Goal: Information Seeking & Learning: Learn about a topic

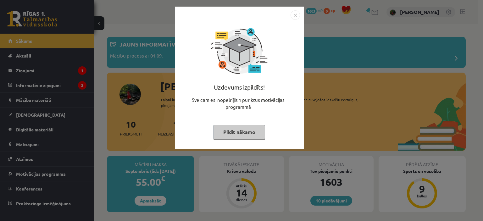
click at [296, 14] on img "Close" at bounding box center [295, 14] width 9 height 9
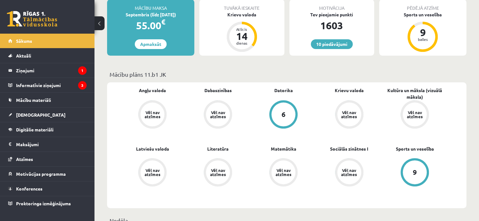
scroll to position [157, 0]
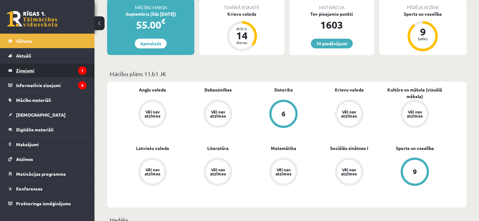
click at [48, 70] on legend "Ziņojumi 1" at bounding box center [51, 70] width 70 height 14
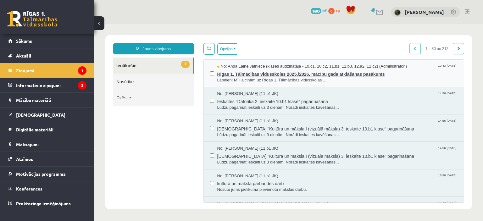
click at [403, 71] on span "Rīgas 1. Tālmācības vidusskolas 2025./2026. mācību gada atklāšanas pasākums" at bounding box center [337, 74] width 241 height 8
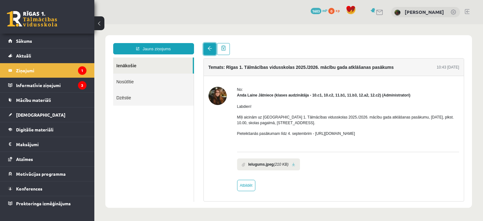
click at [209, 50] on span at bounding box center [210, 48] width 4 height 4
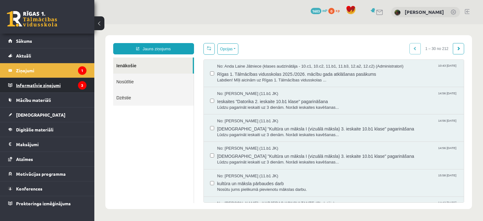
click at [65, 87] on legend "Informatīvie ziņojumi 3" at bounding box center [51, 85] width 70 height 14
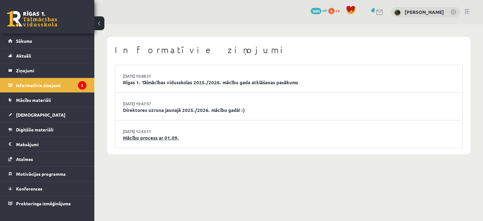
click at [245, 140] on link "Mācību process ar 01.09." at bounding box center [289, 137] width 332 height 7
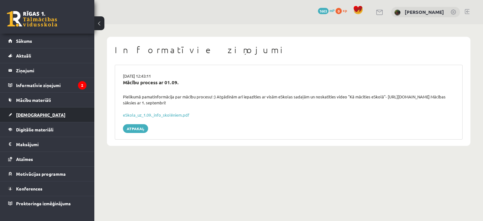
click at [28, 114] on span "[DEMOGRAPHIC_DATA]" at bounding box center [40, 115] width 49 height 6
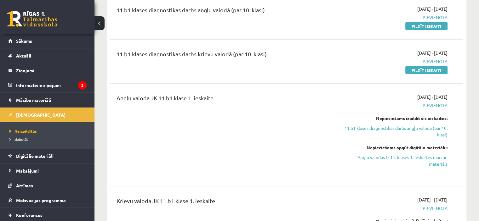
scroll to position [94, 0]
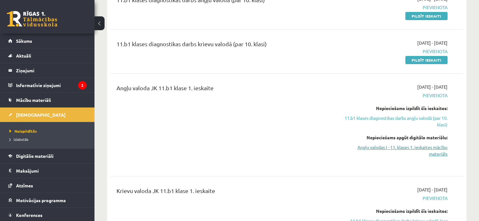
click at [399, 149] on link "Angļu valodas I - 11. klases 1. ieskaites mācību materiāls" at bounding box center [395, 150] width 104 height 13
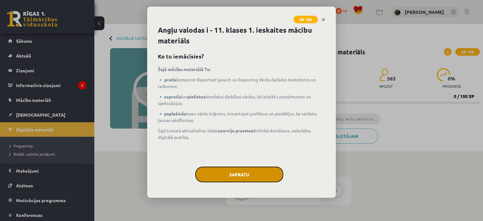
click at [236, 173] on button "Sapratu" at bounding box center [239, 175] width 88 height 16
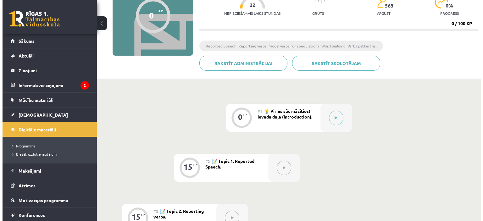
scroll to position [63, 0]
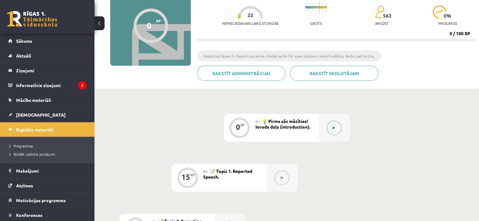
click at [334, 131] on button at bounding box center [334, 128] width 14 height 14
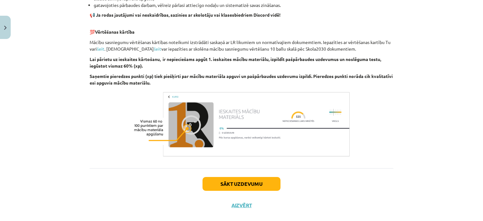
scroll to position [440, 0]
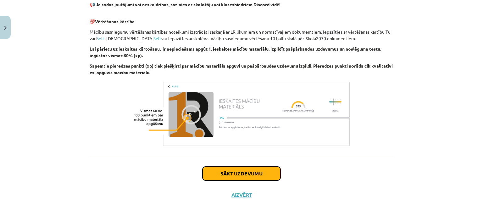
click at [252, 171] on button "Sākt uzdevumu" at bounding box center [242, 174] width 78 height 14
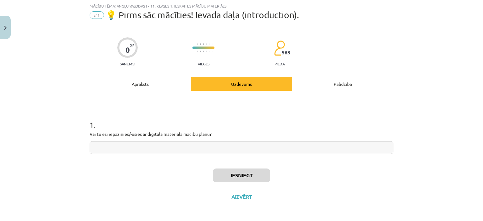
click at [235, 146] on input "text" at bounding box center [242, 147] width 304 height 13
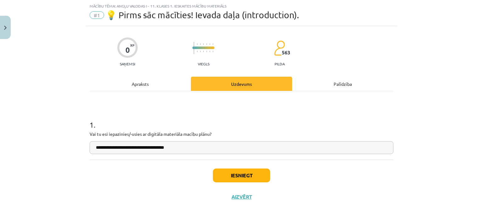
type input "**********"
click at [244, 173] on button "Iesniegt" at bounding box center [241, 176] width 57 height 14
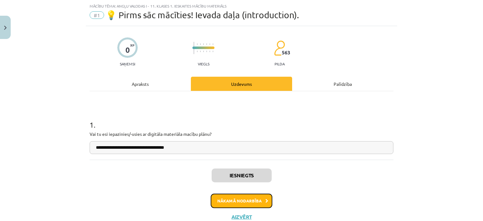
click at [245, 202] on button "Nākamā nodarbība" at bounding box center [242, 201] width 62 height 14
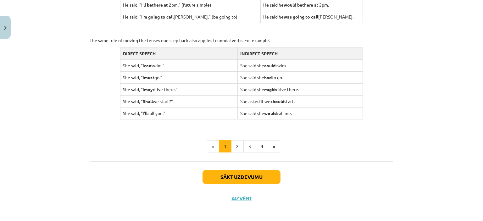
scroll to position [628, 0]
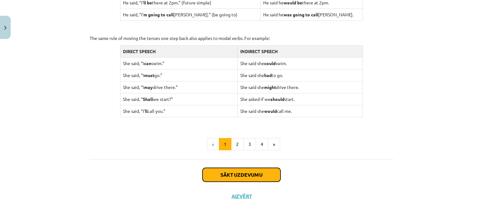
click at [243, 173] on button "Sākt uzdevumu" at bounding box center [242, 175] width 78 height 14
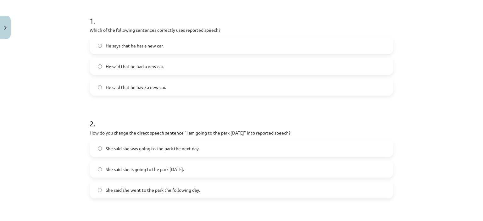
scroll to position [110, 0]
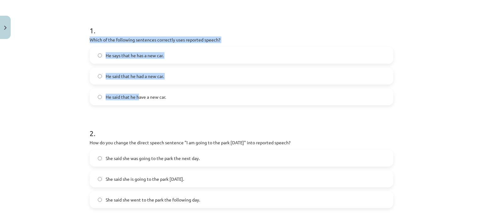
drag, startPoint x: 83, startPoint y: 40, endPoint x: 152, endPoint y: 119, distance: 105.3
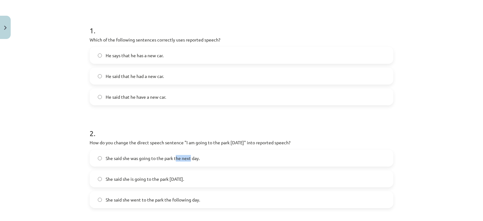
drag, startPoint x: 175, startPoint y: 147, endPoint x: 196, endPoint y: 174, distance: 34.1
click at [190, 166] on div "2 . How do you change the direct speech sentence "I am going to the park [DATE]…" at bounding box center [242, 163] width 304 height 90
drag, startPoint x: 196, startPoint y: 174, endPoint x: 205, endPoint y: 192, distance: 20.0
click at [205, 192] on div "She said she was going to the park the next day. She said she is going to the p…" at bounding box center [242, 179] width 304 height 59
click at [54, 95] on div "Mācību tēma: Angļu valodas i - 11. klases 1. ieskaites mācību materiāls #2 📝 To…" at bounding box center [241, 110] width 483 height 221
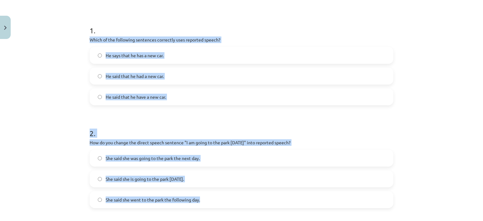
drag, startPoint x: 83, startPoint y: 37, endPoint x: 205, endPoint y: 202, distance: 205.1
copy form "Which of the following sentences correctly uses reported speech? He says that h…"
click at [54, 87] on div "Mācību tēma: Angļu valodas i - 11. klases 1. ieskaites mācību materiāls #2 📝 To…" at bounding box center [241, 110] width 483 height 221
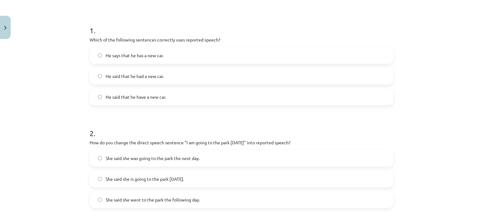
click at [116, 73] on span "He said that he had a new car." at bounding box center [135, 76] width 58 height 7
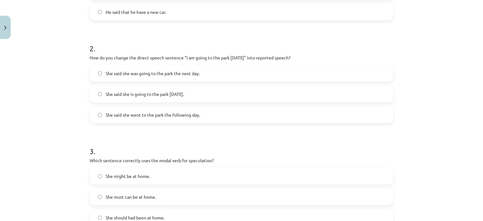
scroll to position [205, 0]
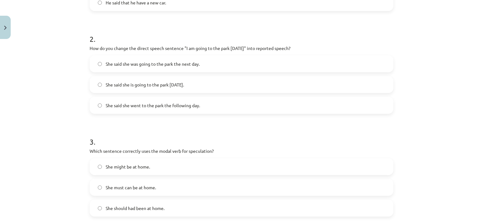
click at [176, 62] on span "She said she was going to the park the next day." at bounding box center [153, 64] width 94 height 7
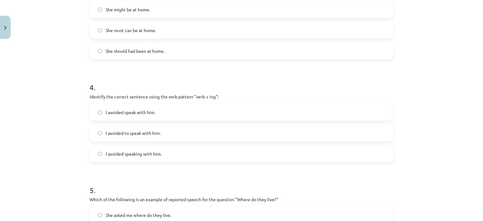
scroll to position [330, 0]
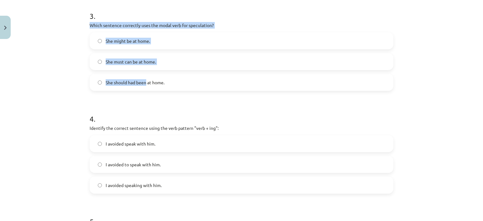
drag, startPoint x: 86, startPoint y: 23, endPoint x: 155, endPoint y: 101, distance: 103.9
click at [153, 98] on div "15 XP Saņemsi Viegls 563 pilda Apraksts Uzdevums Palīdzība 1 . Which of the fol…" at bounding box center [242, 32] width 312 height 643
click at [68, 95] on div "Mācību tēma: Angļu valodas i - 11. klases 1. ieskaites mācību materiāls #2 📝 To…" at bounding box center [241, 110] width 483 height 221
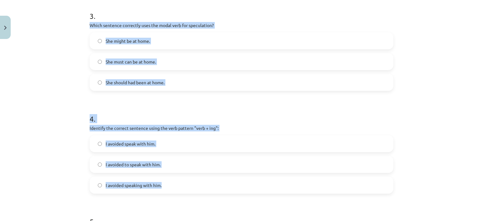
drag, startPoint x: 83, startPoint y: 25, endPoint x: 187, endPoint y: 181, distance: 187.7
click at [187, 181] on div "15 XP Saņemsi Viegls 563 pilda Apraksts Uzdevums Palīdzība 1 . Which of the fol…" at bounding box center [242, 32] width 312 height 643
copy form "Which sentence correctly uses the modal verb for speculation? She might be at h…"
click at [61, 49] on div "Mācību tēma: Angļu valodas i - 11. klases 1. ieskaites mācību materiāls #2 📝 To…" at bounding box center [241, 110] width 483 height 221
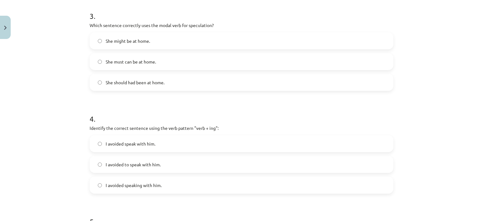
click at [114, 40] on span "She might be at home." at bounding box center [128, 41] width 44 height 7
click at [136, 184] on span "I avoided speaking with him." at bounding box center [134, 185] width 56 height 7
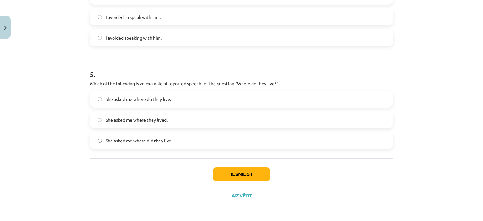
scroll to position [479, 0]
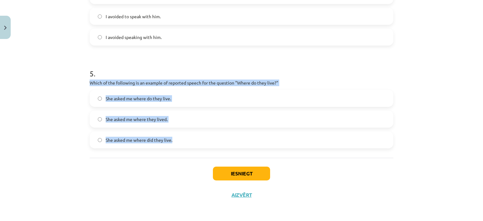
drag, startPoint x: 82, startPoint y: 81, endPoint x: 179, endPoint y: 141, distance: 114.6
click at [181, 142] on div "Mācību tēma: Angļu valodas i - 11. klases 1. ieskaites mācību materiāls #2 📝 To…" at bounding box center [241, 110] width 483 height 221
copy div "Which of the following is an example of reported speech for the question "Where…"
click at [57, 104] on div "Mācību tēma: Angļu valodas i - 11. klases 1. ieskaites mācību materiāls #2 📝 To…" at bounding box center [241, 110] width 483 height 221
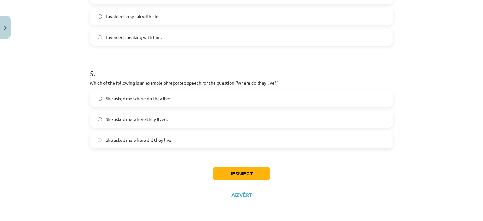
click at [138, 117] on span "She asked me where they lived." at bounding box center [137, 119] width 62 height 7
click at [247, 171] on button "Iesniegt" at bounding box center [241, 174] width 57 height 14
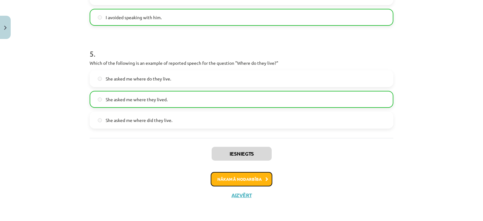
click at [260, 177] on button "Nākamā nodarbība" at bounding box center [242, 179] width 62 height 14
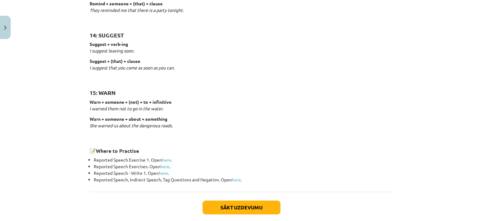
scroll to position [991, 0]
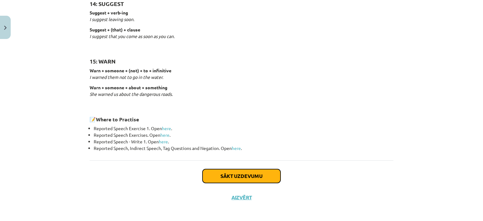
click at [258, 173] on button "Sākt uzdevumu" at bounding box center [242, 176] width 78 height 14
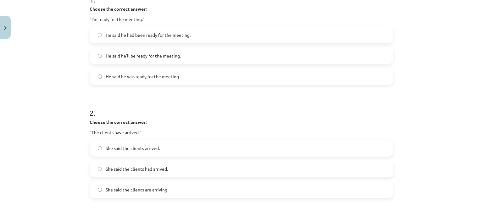
scroll to position [142, 0]
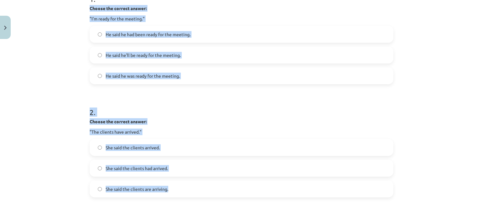
drag, startPoint x: 86, startPoint y: 5, endPoint x: 181, endPoint y: 186, distance: 204.3
copy form "Choose the correct answer: "I'm ready for the meeting." He said he had been rea…"
click at [52, 81] on div "Mācību tēma: Angļu valodas i - 11. klases 1. ieskaites mācību materiāls #3 📝 To…" at bounding box center [241, 110] width 483 height 221
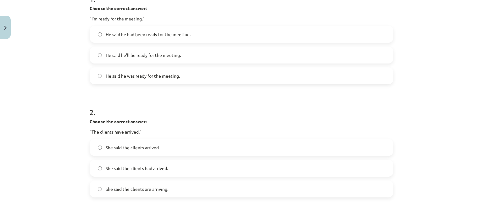
click at [123, 71] on label "He said he was ready for the meeting." at bounding box center [241, 76] width 303 height 16
click at [143, 166] on span "She said the clients had arrived." at bounding box center [137, 168] width 62 height 7
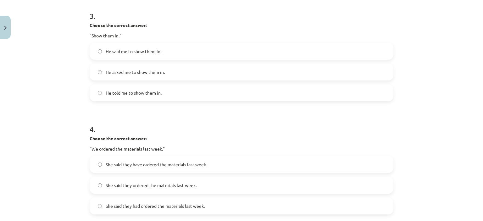
scroll to position [362, 0]
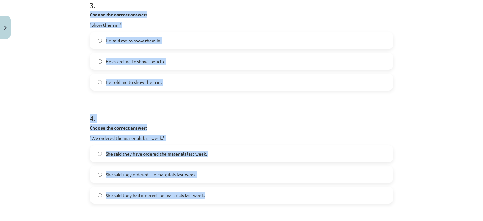
drag, startPoint x: 84, startPoint y: 12, endPoint x: 207, endPoint y: 190, distance: 216.1
click at [207, 190] on div "15 XP Saņemsi Viegls 563 pilda Apraksts Uzdevums Palīdzība 1 . Choose the corre…" at bounding box center [242, 27] width 312 height 695
copy form "Choose the correct answer: "Show them in." He said me to show them in. He asked…"
click at [54, 70] on div "Mācību tēma: Angļu valodas i - 11. klases 1. ieskaites mācību materiāls #3 📝 To…" at bounding box center [241, 110] width 483 height 221
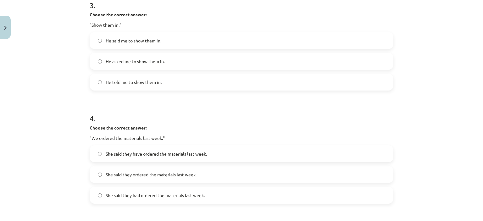
click at [119, 87] on label "He told me to show them in." at bounding box center [241, 82] width 303 height 16
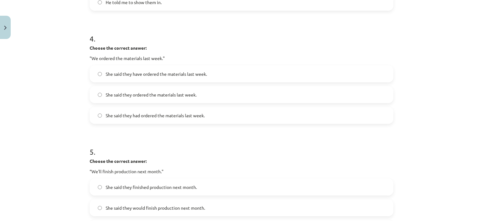
scroll to position [456, 0]
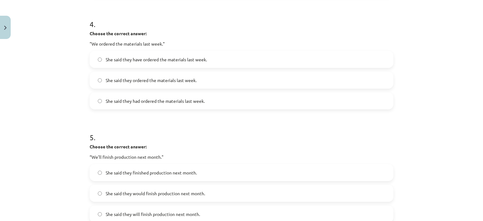
click at [131, 102] on span "She said they had ordered the materials last week." at bounding box center [155, 101] width 99 height 7
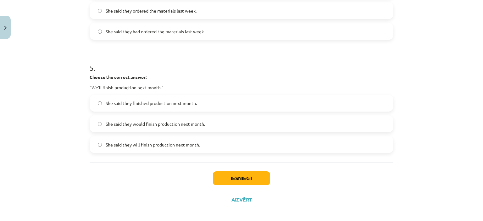
scroll to position [531, 0]
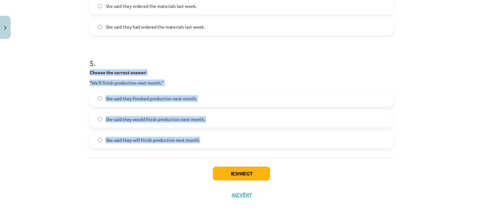
drag, startPoint x: 85, startPoint y: 70, endPoint x: 203, endPoint y: 143, distance: 138.7
copy div "Choose the correct answer: “We'll finish production next month." She said they …"
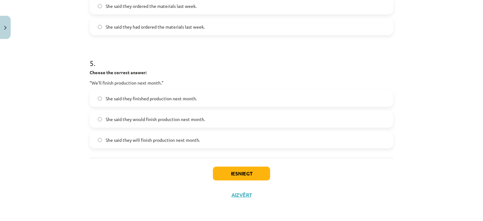
click at [77, 188] on div "Mācību tēma: Angļu valodas i - 11. klases 1. ieskaites mācību materiāls #3 📝 To…" at bounding box center [241, 110] width 483 height 221
click at [133, 118] on span "She said they would finish production next month." at bounding box center [155, 119] width 99 height 7
click at [229, 174] on button "Iesniegt" at bounding box center [241, 174] width 57 height 14
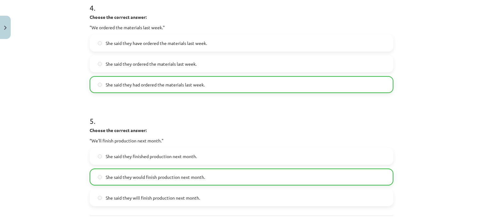
scroll to position [550, 0]
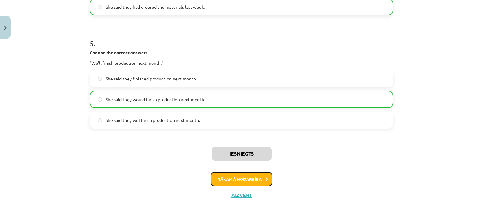
click at [252, 177] on button "Nākamā nodarbība" at bounding box center [242, 179] width 62 height 14
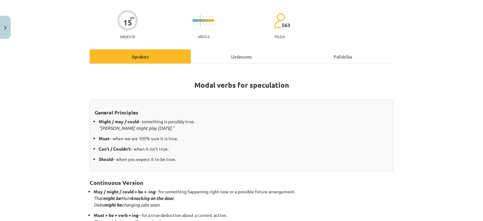
scroll to position [79, 0]
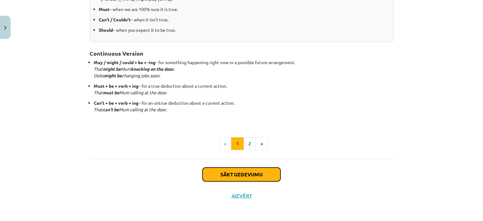
click at [252, 177] on button "Sākt uzdevumu" at bounding box center [242, 175] width 78 height 14
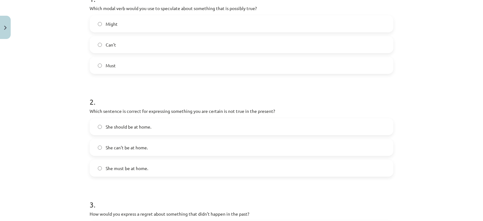
scroll to position [110, 0]
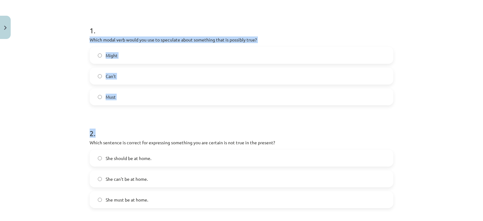
drag, startPoint x: 87, startPoint y: 37, endPoint x: 133, endPoint y: 117, distance: 93.0
click at [75, 73] on div "Mācību tēma: Angļu valodas i - 11. klases 1. ieskaites mācību materiāls #4 📝 To…" at bounding box center [241, 110] width 483 height 221
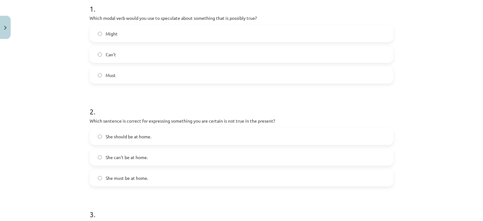
scroll to position [142, 0]
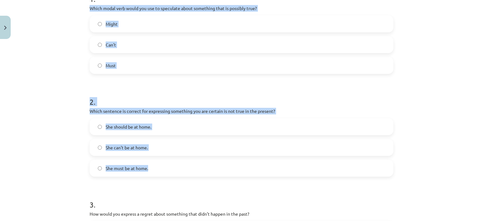
drag, startPoint x: 85, startPoint y: 5, endPoint x: 160, endPoint y: 163, distance: 175.6
click at [160, 163] on div "15 XP Saņemsi Viegls 563 pilda Apraksts Uzdevums Palīdzība 1 . Which modal verb…" at bounding box center [242, 221] width 312 height 643
copy form "Which modal verb would you use to speculate about something that is possibly tr…"
click at [62, 51] on div "Mācību tēma: Angļu valodas i - 11. klases 1. ieskaites mācību materiāls #4 📝 To…" at bounding box center [241, 110] width 483 height 221
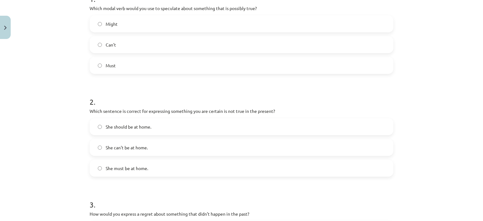
drag, startPoint x: 111, startPoint y: 26, endPoint x: 113, endPoint y: 1, distance: 25.6
click at [111, 25] on span "Might" at bounding box center [112, 24] width 12 height 7
click at [136, 146] on span "She can't be at home." at bounding box center [127, 147] width 42 height 7
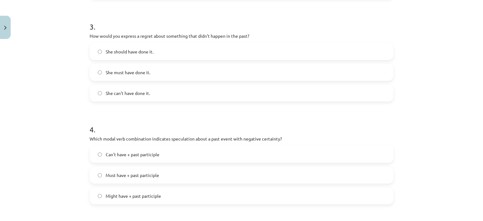
scroll to position [330, 0]
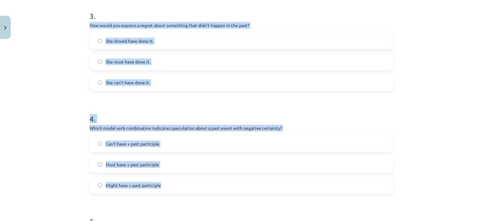
drag, startPoint x: 89, startPoint y: 24, endPoint x: 170, endPoint y: 179, distance: 174.7
click at [170, 179] on div "15 XP Saņemsi Viegls 563 pilda Apraksts Uzdevums Palīdzība 1 . Which modal verb…" at bounding box center [242, 32] width 312 height 643
copy form "How would you express a regret about something that didn’t happen in the past? …"
click at [56, 71] on div "Mācību tēma: Angļu valodas i - 11. klases 1. ieskaites mācību materiāls #4 📝 To…" at bounding box center [241, 110] width 483 height 221
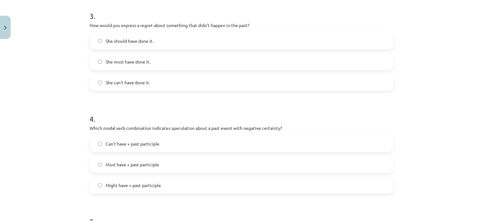
click at [122, 40] on span "She should have done it." at bounding box center [130, 41] width 48 height 7
click at [146, 145] on span "Can't have + past participle" at bounding box center [133, 144] width 54 height 7
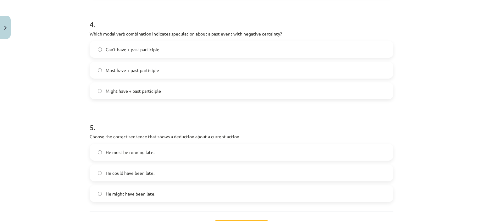
scroll to position [479, 0]
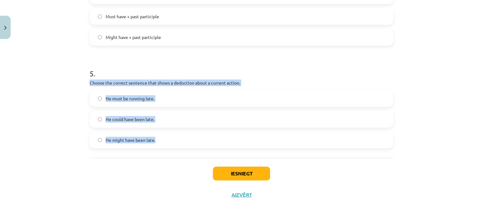
drag, startPoint x: 99, startPoint y: 89, endPoint x: 168, endPoint y: 142, distance: 86.4
copy div "Choose the correct sentence that shows a deduction about a current action. He m…"
drag, startPoint x: 56, startPoint y: 119, endPoint x: 59, endPoint y: 112, distance: 8.1
click at [57, 119] on div "Mācību tēma: Angļu valodas i - 11. klases 1. ieskaites mācību materiāls #4 📝 To…" at bounding box center [241, 110] width 483 height 221
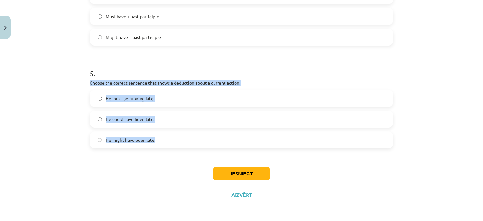
click at [79, 131] on div "Mācību tēma: Angļu valodas i - 11. klases 1. ieskaites mācību materiāls #4 📝 To…" at bounding box center [241, 110] width 483 height 221
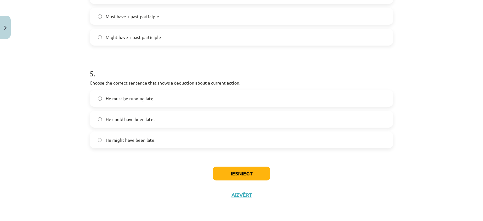
click at [148, 97] on span "He must be running late." at bounding box center [130, 98] width 49 height 7
drag, startPoint x: 234, startPoint y: 175, endPoint x: 235, endPoint y: 170, distance: 4.8
click at [234, 175] on button "Iesniegt" at bounding box center [241, 174] width 57 height 14
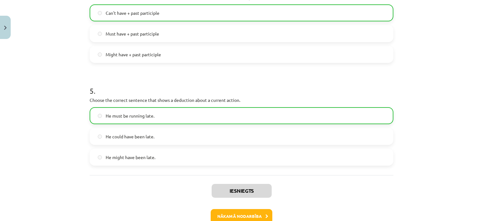
scroll to position [499, 0]
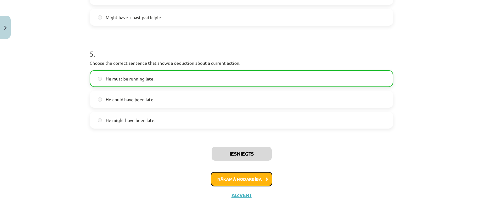
click at [243, 180] on button "Nākamā nodarbība" at bounding box center [242, 179] width 62 height 14
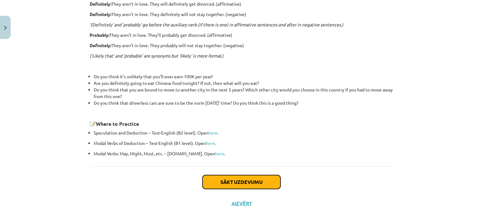
click at [240, 182] on button "Sākt uzdevumu" at bounding box center [242, 182] width 78 height 14
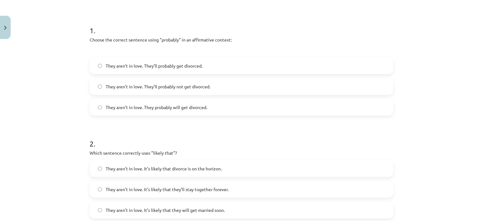
scroll to position [142, 0]
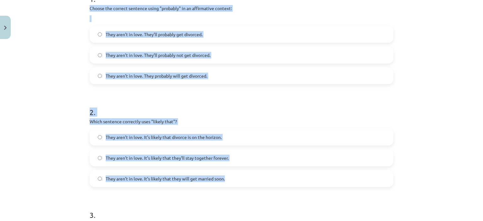
drag, startPoint x: 86, startPoint y: 5, endPoint x: 235, endPoint y: 174, distance: 225.5
copy form "Choose the correct sentence using "probably" in an affirmative context: They ar…"
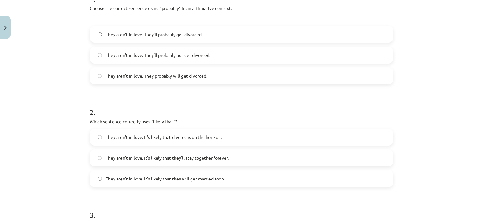
click at [174, 77] on span "They aren’t in love. They probably will get divorced." at bounding box center [157, 76] width 102 height 7
click at [197, 137] on span "They aren’t in love. It’s likely that divorce is on the horizon." at bounding box center [164, 137] width 116 height 7
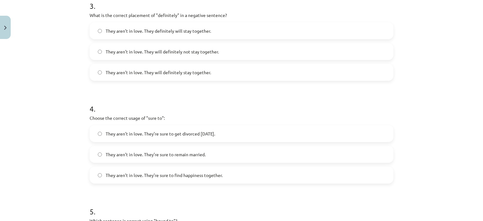
scroll to position [362, 0]
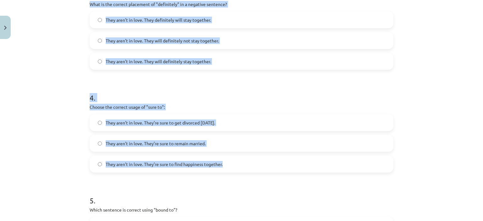
drag, startPoint x: 83, startPoint y: 3, endPoint x: 223, endPoint y: 165, distance: 214.0
click at [223, 165] on div "Mācību tēma: Angļu valodas i - 11. klases 1. ieskaites mācību materiāls #5 📝 To…" at bounding box center [241, 110] width 483 height 221
click at [68, 64] on div "Mācību tēma: Angļu valodas i - 11. klases 1. ieskaites mācību materiāls #5 📝 To…" at bounding box center [241, 110] width 483 height 221
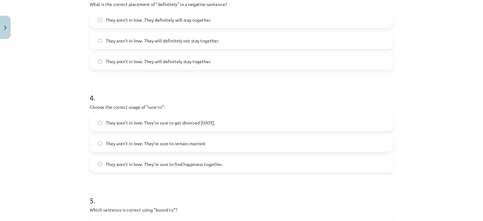
click at [177, 37] on label "They aren’t in love. They will definitely not stay together." at bounding box center [241, 41] width 303 height 16
click at [177, 122] on span "They aren’t in love. They’re sure to get divorced [DATE]." at bounding box center [161, 123] width 110 height 7
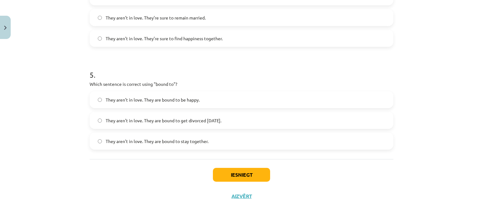
scroll to position [489, 0]
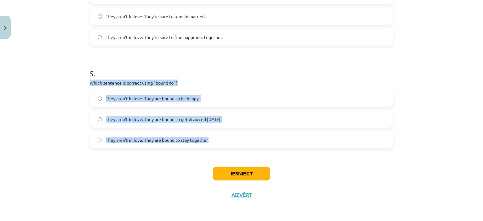
drag, startPoint x: 84, startPoint y: 83, endPoint x: 218, endPoint y: 139, distance: 145.3
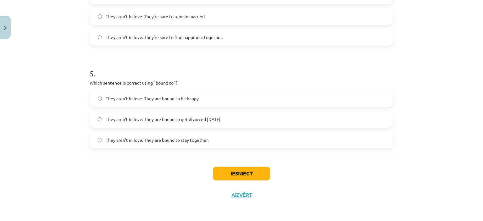
click at [122, 175] on div "Iesniegt Aizvērt" at bounding box center [242, 180] width 304 height 44
click at [169, 120] on span "They aren’t in love. They are bound to get divorced [DATE]." at bounding box center [164, 119] width 116 height 7
click at [240, 173] on button "Iesniegt" at bounding box center [241, 174] width 57 height 14
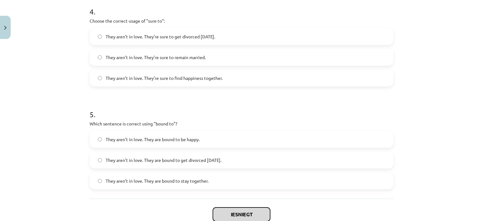
scroll to position [458, 0]
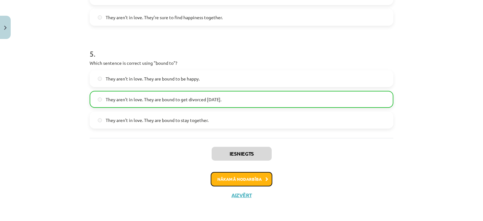
click at [250, 180] on button "Nākamā nodarbība" at bounding box center [242, 179] width 62 height 14
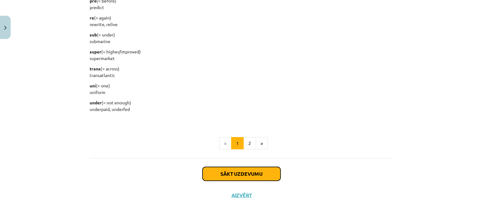
click at [254, 175] on button "Sākt uzdevumu" at bounding box center [242, 174] width 78 height 14
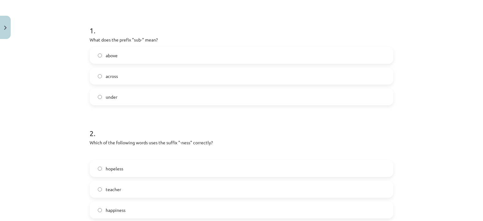
scroll to position [142, 0]
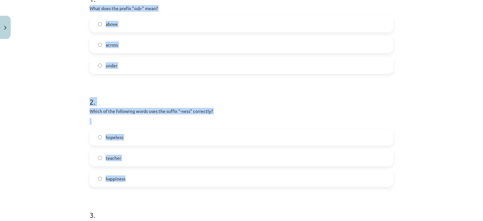
drag, startPoint x: 88, startPoint y: 7, endPoint x: 181, endPoint y: 183, distance: 198.4
click at [58, 70] on div "Mācību tēma: Angļu valodas i - 11. klases 1. ieskaites mācību materiāls #6 📝 To…" at bounding box center [241, 110] width 483 height 221
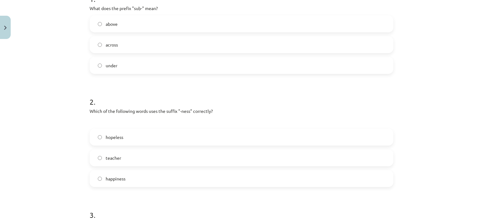
click at [109, 65] on span "under" at bounding box center [112, 65] width 12 height 7
click at [130, 180] on label "happiness" at bounding box center [241, 179] width 303 height 16
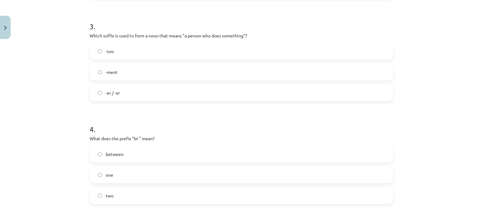
scroll to position [362, 0]
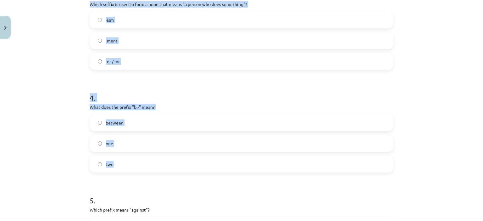
drag, startPoint x: 86, startPoint y: 1, endPoint x: 142, endPoint y: 162, distance: 171.1
click at [147, 162] on div "15 XP Saņemsi Viegls 563 pilda Apraksts Uzdevums Palīdzība 1 . What does the pr…" at bounding box center [242, 6] width 312 height 653
click at [118, 71] on form "1 . What does the prefix "sub-" mean? above across under 2 . Which of the follo…" at bounding box center [242, 19] width 304 height 512
click at [131, 80] on form "1 . What does the prefix "sub-" mean? above across under 2 . Which of the follo…" at bounding box center [242, 19] width 304 height 512
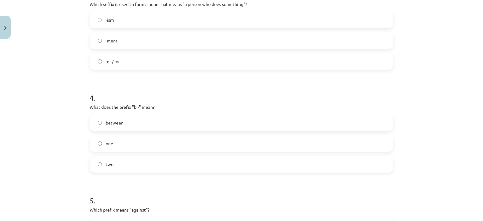
click at [136, 62] on label "-er / -or" at bounding box center [241, 62] width 303 height 16
click at [122, 162] on label "two" at bounding box center [241, 164] width 303 height 16
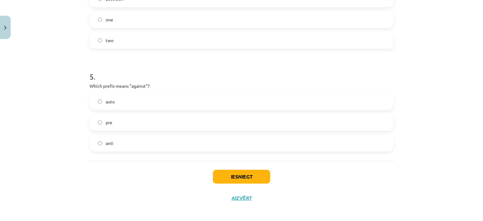
scroll to position [489, 0]
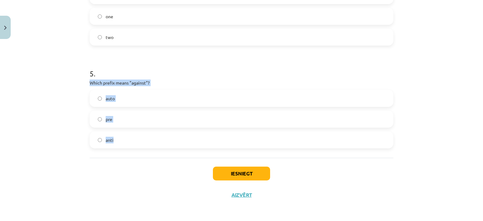
drag, startPoint x: 88, startPoint y: 81, endPoint x: 124, endPoint y: 135, distance: 64.7
click at [124, 135] on div "5 . Which prefix means "against"? auto pre anti" at bounding box center [242, 103] width 304 height 90
click at [57, 139] on div "Mācību tēma: Angļu valodas i - 11. klases 1. ieskaites mācību materiāls #6 📝 To…" at bounding box center [241, 110] width 483 height 221
click at [111, 139] on label "anti" at bounding box center [241, 140] width 303 height 16
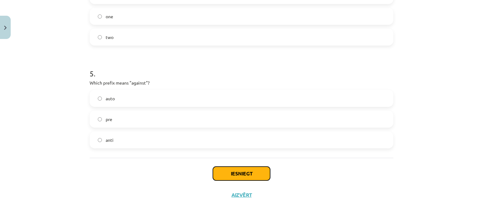
click at [236, 174] on button "Iesniegt" at bounding box center [241, 174] width 57 height 14
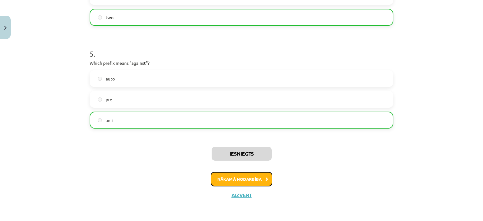
click at [249, 182] on button "Nākamā nodarbība" at bounding box center [242, 179] width 62 height 14
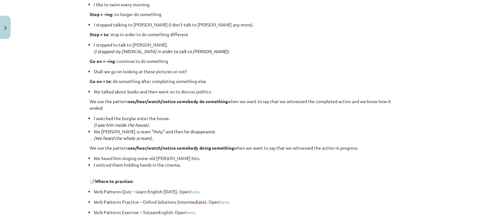
scroll to position [845, 0]
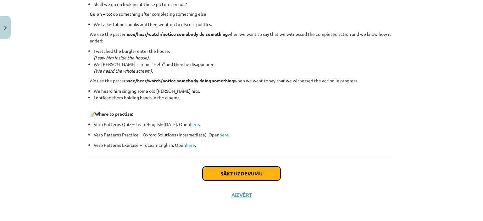
click at [251, 170] on button "Sākt uzdevumu" at bounding box center [242, 174] width 78 height 14
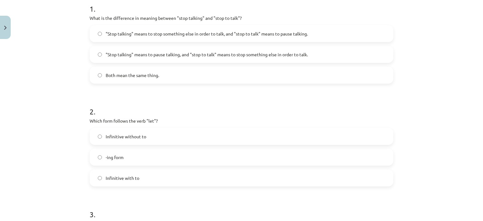
scroll to position [142, 0]
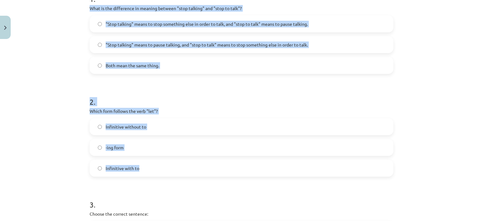
drag, startPoint x: 84, startPoint y: 6, endPoint x: 151, endPoint y: 167, distance: 174.1
click at [151, 167] on div "15 XP Saņemsi Viegls 563 pilda Apraksts Uzdevums Palīdzība 1 . What is the diff…" at bounding box center [242, 221] width 312 height 643
click at [44, 42] on div "Mācību tēma: Angļu valodas i - 11. klases 1. ieskaites mācību materiāls #7 📝 To…" at bounding box center [241, 110] width 483 height 221
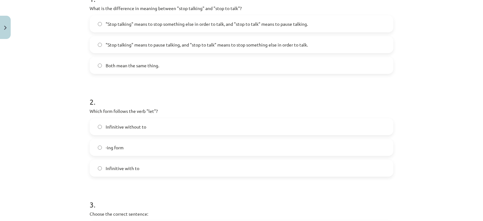
drag, startPoint x: 197, startPoint y: 47, endPoint x: 162, endPoint y: 1, distance: 58.0
click at [196, 44] on span ""Stop talking" means to pause talking, and "stop to talk" means to stop somethi…" at bounding box center [207, 45] width 202 height 7
click at [137, 125] on span "Infinitive without to" at bounding box center [126, 127] width 41 height 7
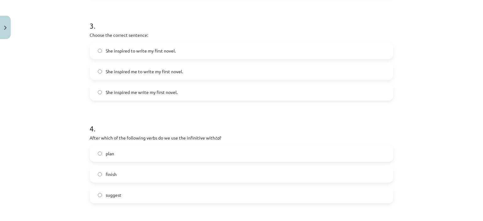
scroll to position [330, 0]
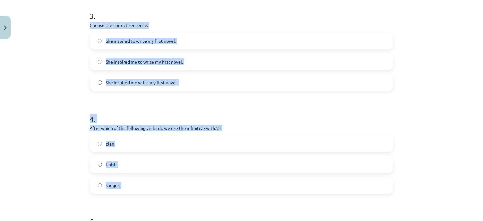
drag, startPoint x: 87, startPoint y: 23, endPoint x: 133, endPoint y: 182, distance: 166.1
click at [133, 182] on div "15 XP Saņemsi Viegls 563 pilda Apraksts Uzdevums Palīdzība 1 . What is the diff…" at bounding box center [242, 32] width 312 height 643
click at [202, 61] on label "She inspired me to write my first novel." at bounding box center [241, 62] width 303 height 16
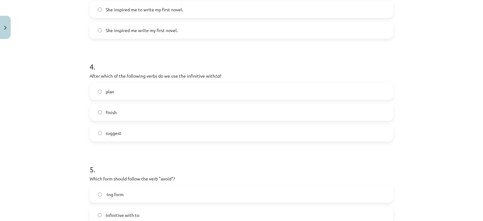
scroll to position [393, 0]
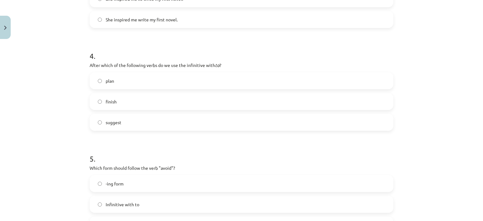
click at [111, 78] on span "plan" at bounding box center [110, 81] width 8 height 7
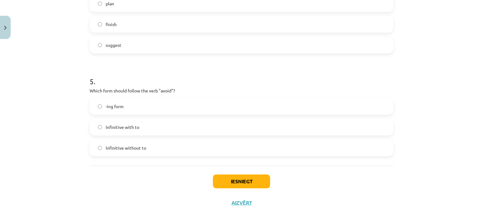
scroll to position [479, 0]
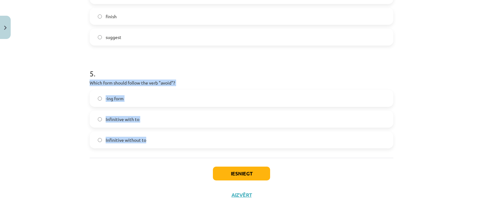
drag, startPoint x: 83, startPoint y: 81, endPoint x: 146, endPoint y: 136, distance: 83.7
click at [147, 137] on div "Mācību tēma: Angļu valodas i - 11. klases 1. ieskaites mācību materiāls #7 📝 To…" at bounding box center [241, 110] width 483 height 221
click at [68, 110] on div "Mācību tēma: Angļu valodas i - 11. klases 1. ieskaites mācību materiāls #7 📝 To…" at bounding box center [241, 110] width 483 height 221
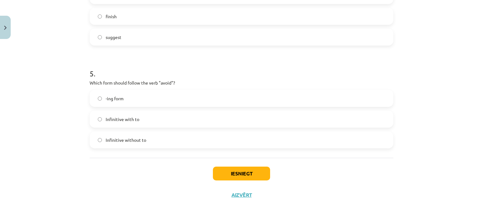
click at [126, 97] on label "-ing form" at bounding box center [241, 99] width 303 height 16
click at [249, 176] on button "Iesniegt" at bounding box center [241, 174] width 57 height 14
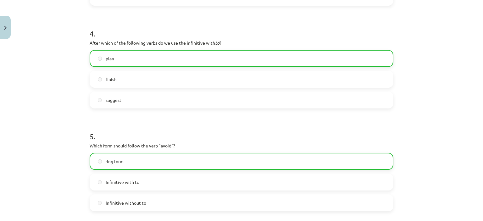
scroll to position [499, 0]
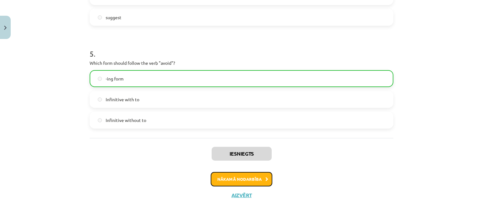
click at [249, 177] on button "Nākamā nodarbība" at bounding box center [242, 179] width 62 height 14
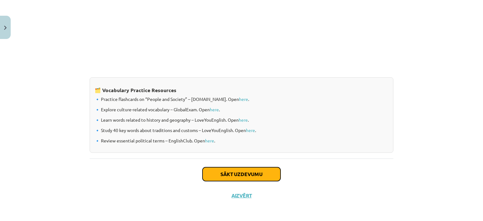
click at [259, 171] on button "Sākt uzdevumu" at bounding box center [242, 174] width 78 height 14
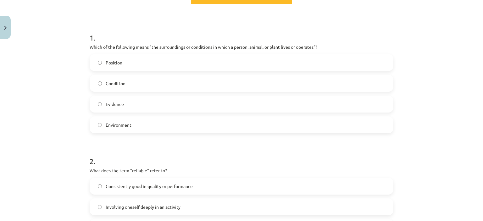
scroll to position [142, 0]
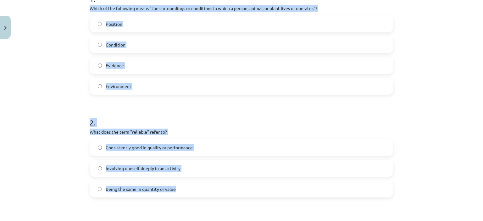
drag, startPoint x: 87, startPoint y: 7, endPoint x: 199, endPoint y: 190, distance: 214.0
click at [83, 56] on div "Mācību tēma: Angļu valodas i - 11. klases 1. ieskaites mācību materiāls #8 🔤 To…" at bounding box center [241, 110] width 483 height 221
click at [73, 82] on div "Mācību tēma: Angļu valodas i - 11. klases 1. ieskaites mācību materiāls #8 🔤 To…" at bounding box center [241, 110] width 483 height 221
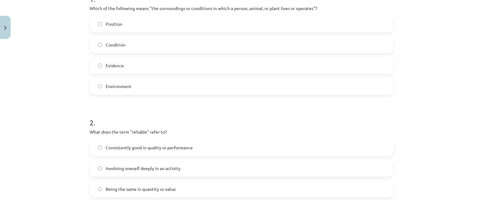
click at [122, 86] on span "Environment" at bounding box center [119, 86] width 26 height 7
click at [135, 148] on span "Consistently good in quality or performance" at bounding box center [149, 147] width 87 height 7
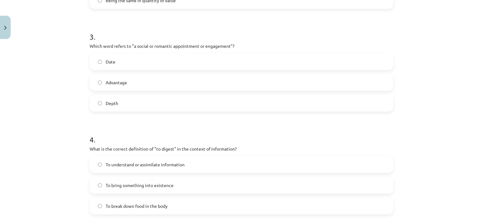
scroll to position [362, 0]
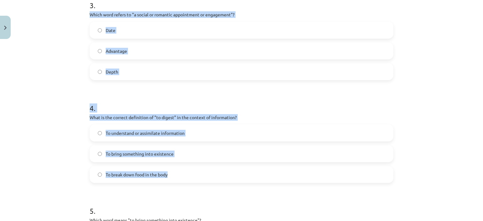
drag, startPoint x: 85, startPoint y: 14, endPoint x: 191, endPoint y: 167, distance: 186.4
click at [191, 167] on div "10 XP Saņemsi Viegls 563 pilda Apraksts Uzdevums Palīdzība 1 . Which of the fol…" at bounding box center [242, 11] width 312 height 663
click at [65, 63] on div "Mācību tēma: Angļu valodas i - 11. klases 1. ieskaites mācību materiāls #8 🔤 To…" at bounding box center [241, 110] width 483 height 221
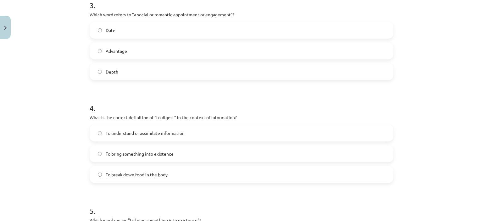
click at [108, 34] on label "Date" at bounding box center [241, 30] width 303 height 16
click at [124, 133] on span "To understand or assimilate information" at bounding box center [145, 133] width 79 height 7
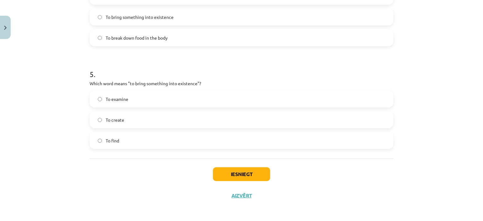
scroll to position [499, 0]
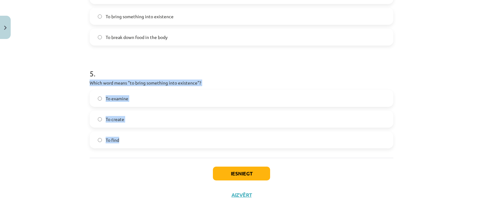
drag, startPoint x: 84, startPoint y: 81, endPoint x: 133, endPoint y: 140, distance: 77.1
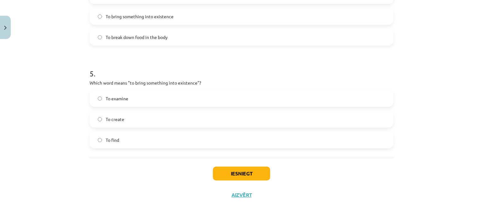
click at [92, 194] on div "Iesniegt Aizvērt" at bounding box center [242, 180] width 304 height 44
click at [108, 121] on span "To create" at bounding box center [115, 119] width 19 height 7
click at [233, 176] on button "Iesniegt" at bounding box center [241, 174] width 57 height 14
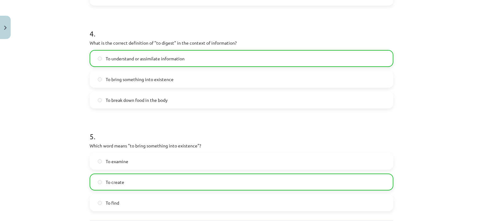
scroll to position [519, 0]
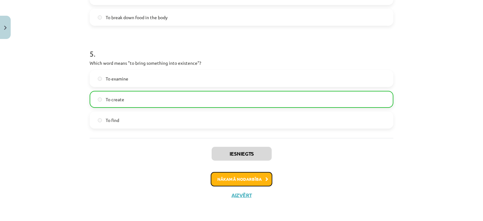
click at [237, 179] on button "Nākamā nodarbība" at bounding box center [242, 179] width 62 height 14
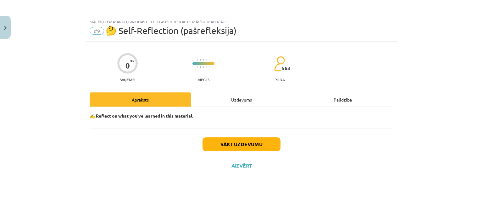
scroll to position [0, 0]
click at [228, 144] on button "Sākt uzdevumu" at bounding box center [242, 145] width 78 height 14
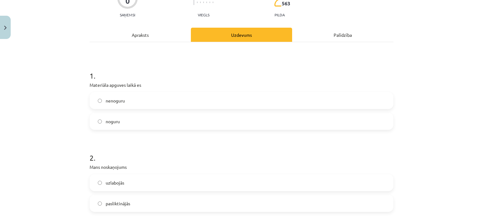
scroll to position [94, 0]
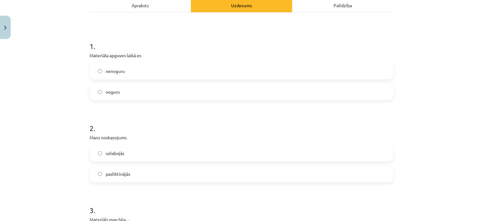
click at [122, 72] on span "nenoguru" at bounding box center [115, 71] width 19 height 7
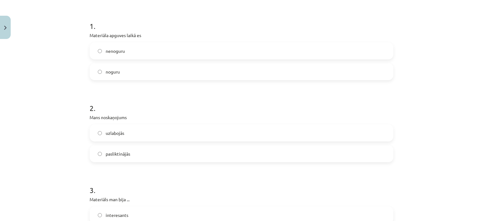
scroll to position [126, 0]
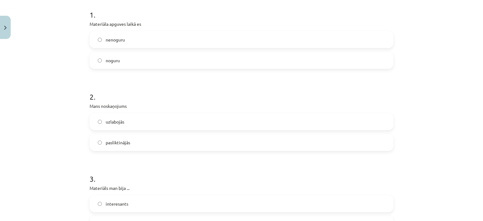
click at [129, 122] on label "uzlabojās" at bounding box center [241, 122] width 303 height 16
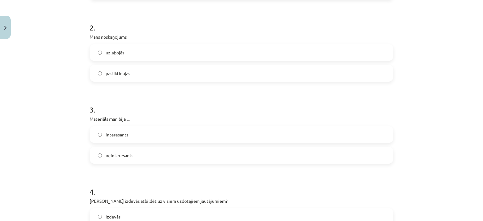
scroll to position [220, 0]
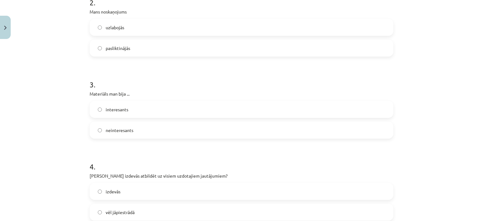
click at [132, 109] on label "interesants" at bounding box center [241, 110] width 303 height 16
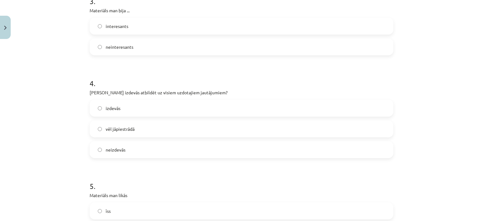
scroll to position [315, 0]
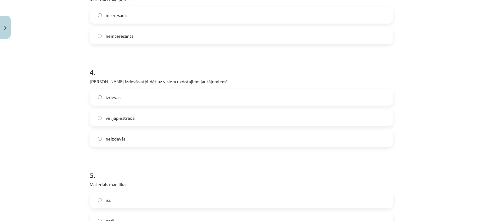
click at [133, 93] on label "izdevās" at bounding box center [241, 97] width 303 height 16
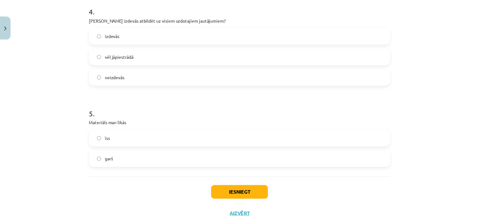
scroll to position [378, 0]
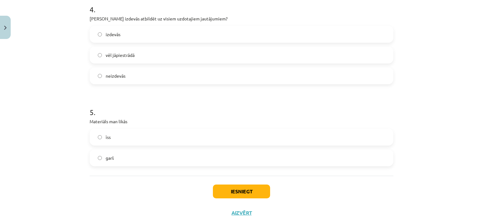
click at [131, 140] on label "īss" at bounding box center [241, 137] width 303 height 16
click at [225, 193] on button "Iesniegt" at bounding box center [241, 192] width 57 height 14
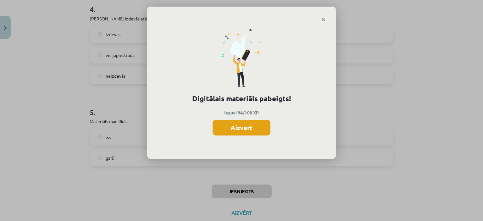
click at [252, 129] on button "Aizvērt" at bounding box center [242, 128] width 58 height 16
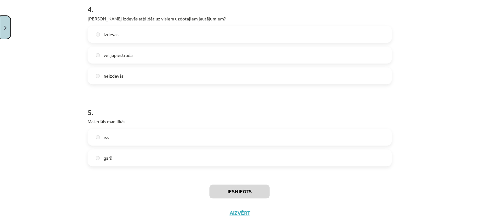
click at [4, 27] on img "Close" at bounding box center [5, 28] width 3 height 4
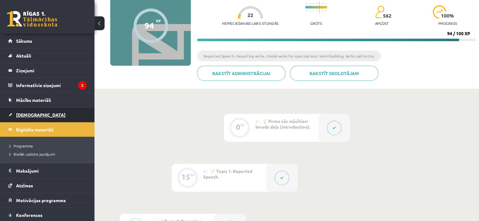
click at [31, 108] on link "[DEMOGRAPHIC_DATA]" at bounding box center [47, 115] width 78 height 14
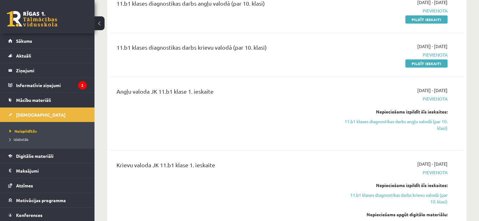
scroll to position [63, 0]
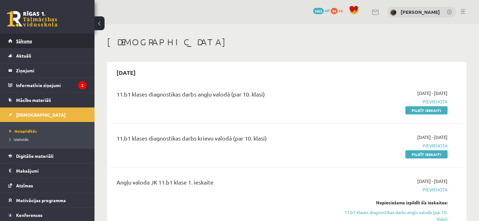
click at [31, 44] on link "Sākums" at bounding box center [47, 41] width 78 height 14
